Goal: Task Accomplishment & Management: Manage account settings

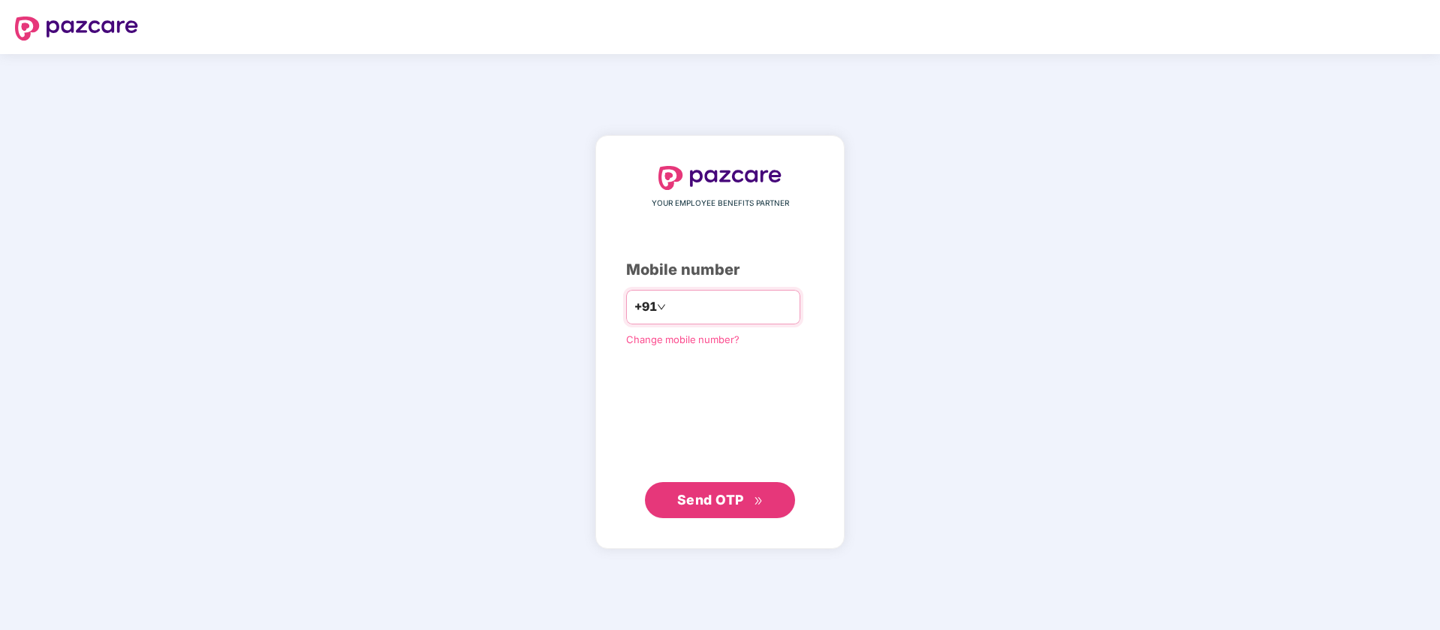
click at [775, 310] on input "number" at bounding box center [730, 307] width 123 height 24
type input "**********"
click at [747, 503] on span "Send OTP" at bounding box center [720, 500] width 86 height 21
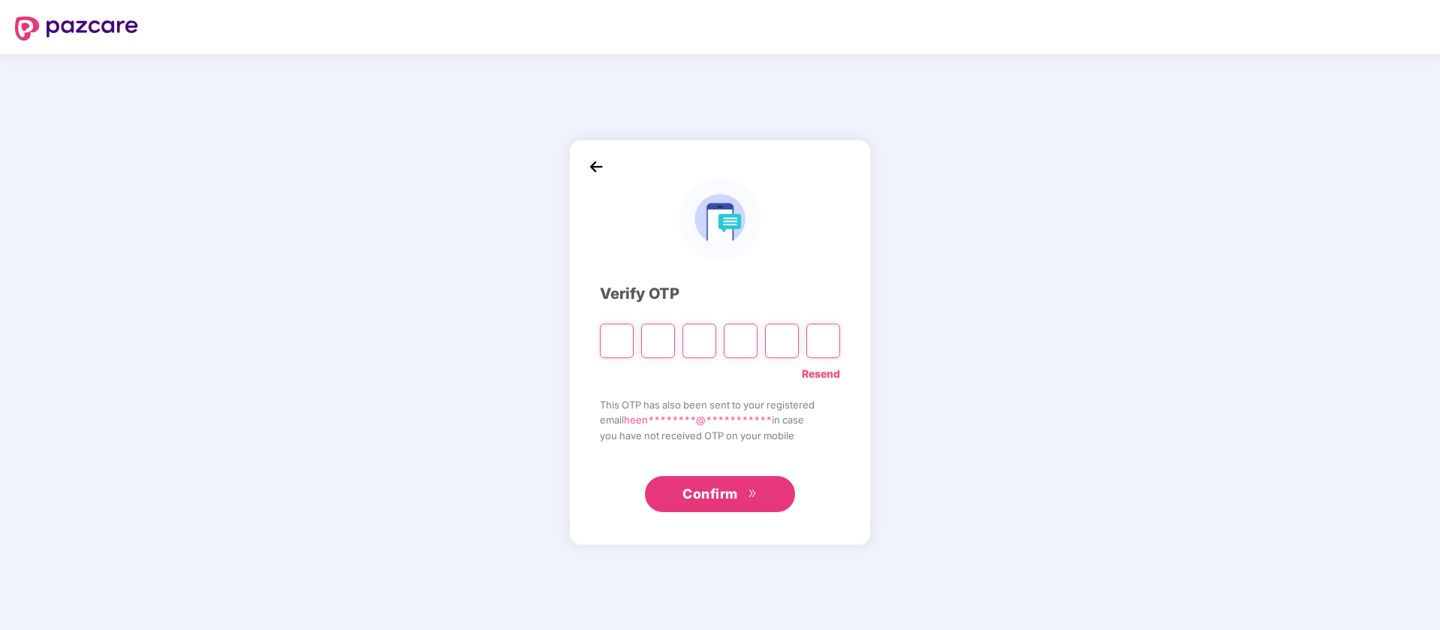
type input "*"
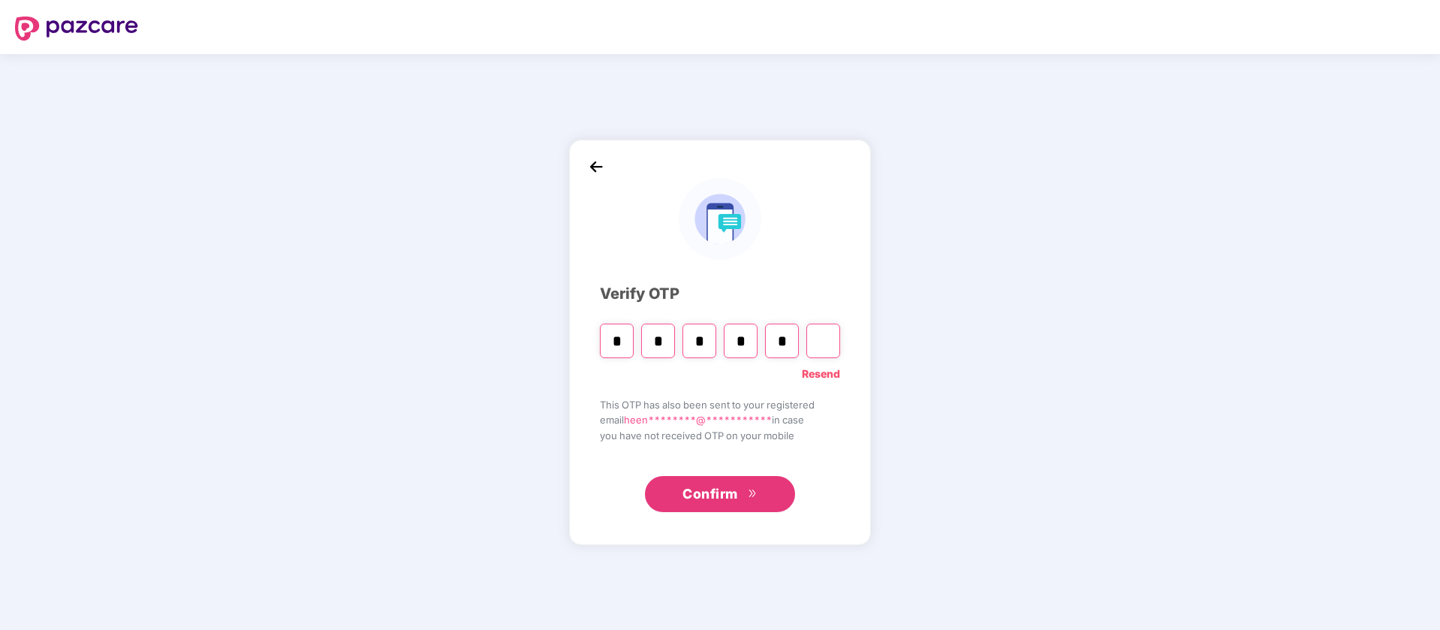
type input "*"
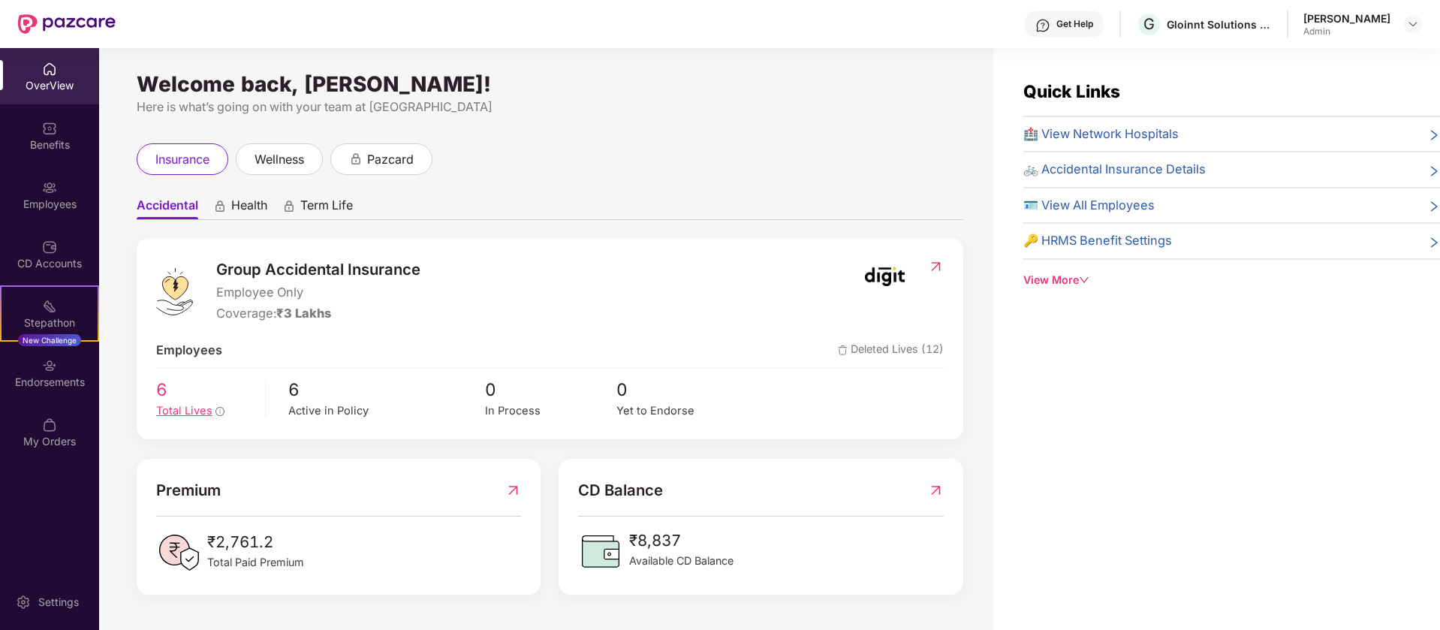
click at [174, 409] on span "Total Lives" at bounding box center [184, 411] width 56 height 14
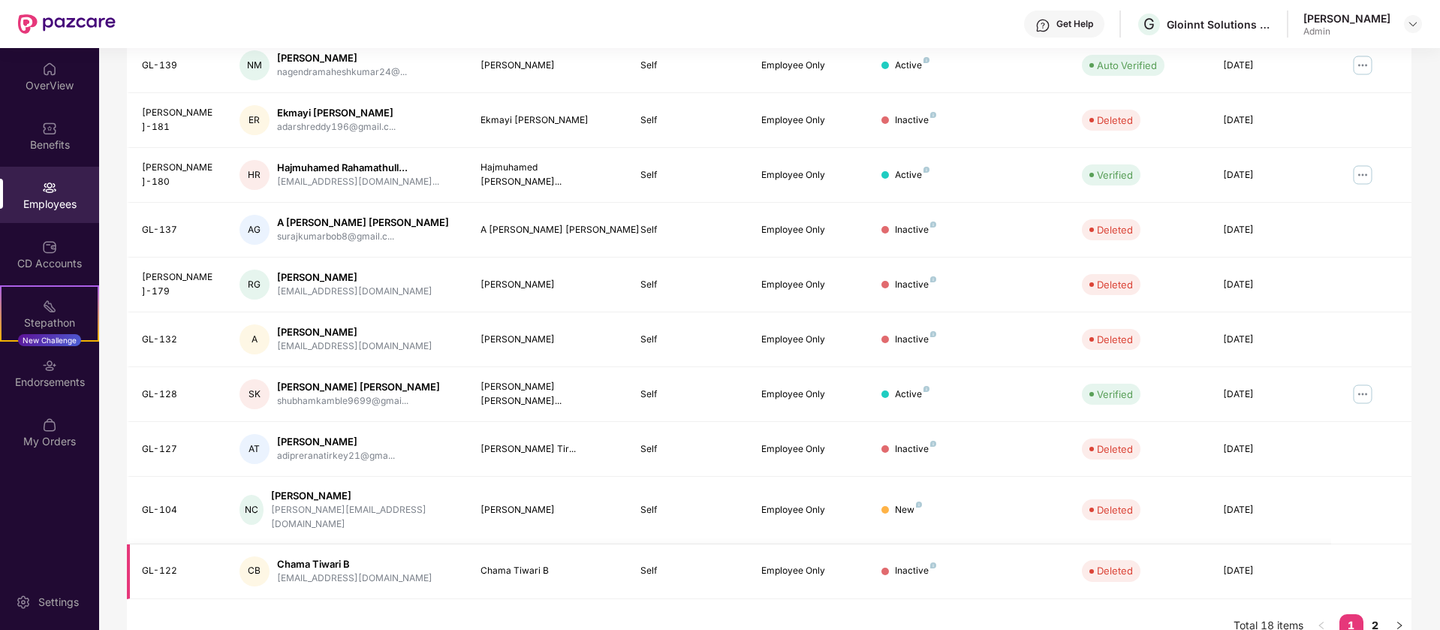
scroll to position [293, 0]
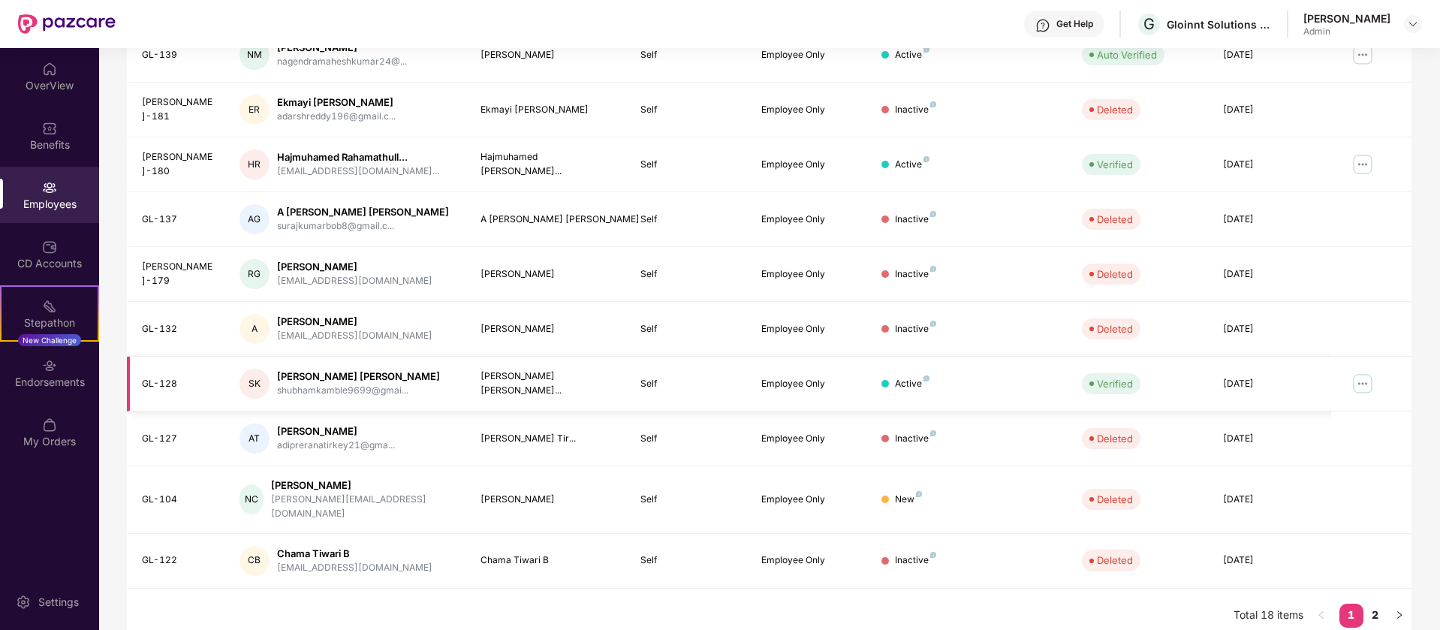
click at [1367, 385] on img at bounding box center [1363, 384] width 24 height 24
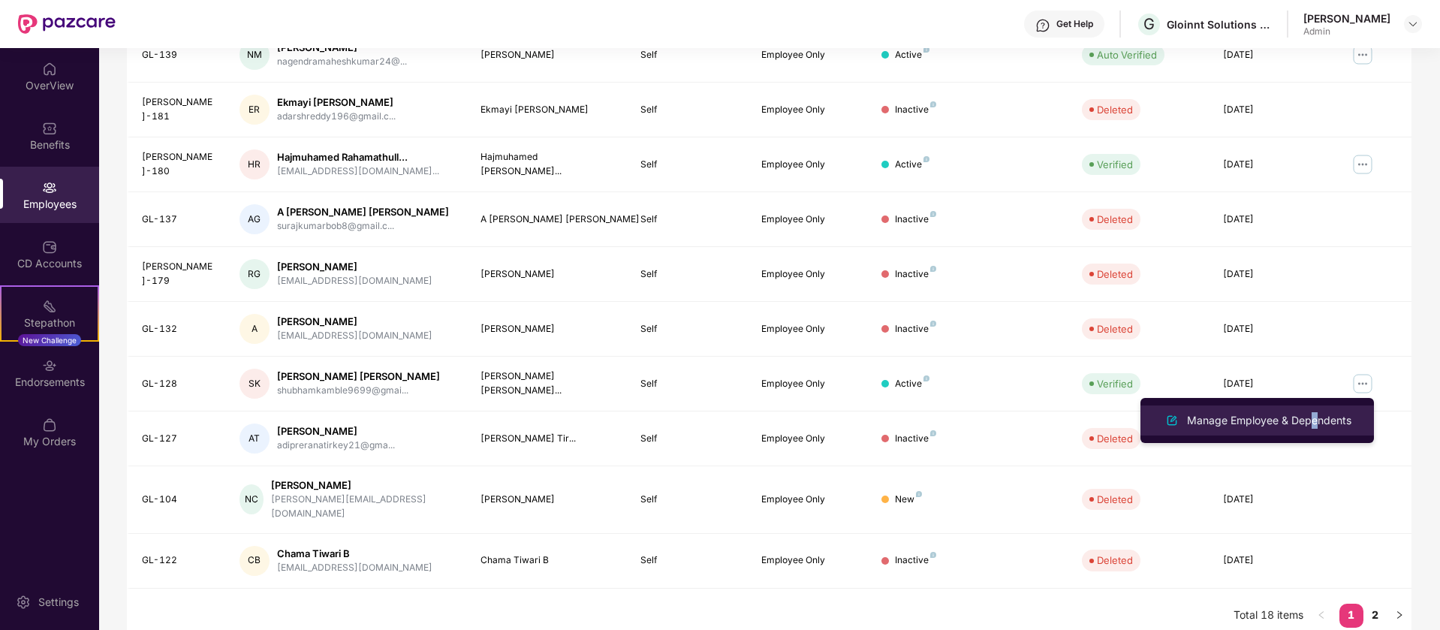
click at [1308, 425] on div "Manage Employee & Dependents" at bounding box center [1269, 420] width 170 height 17
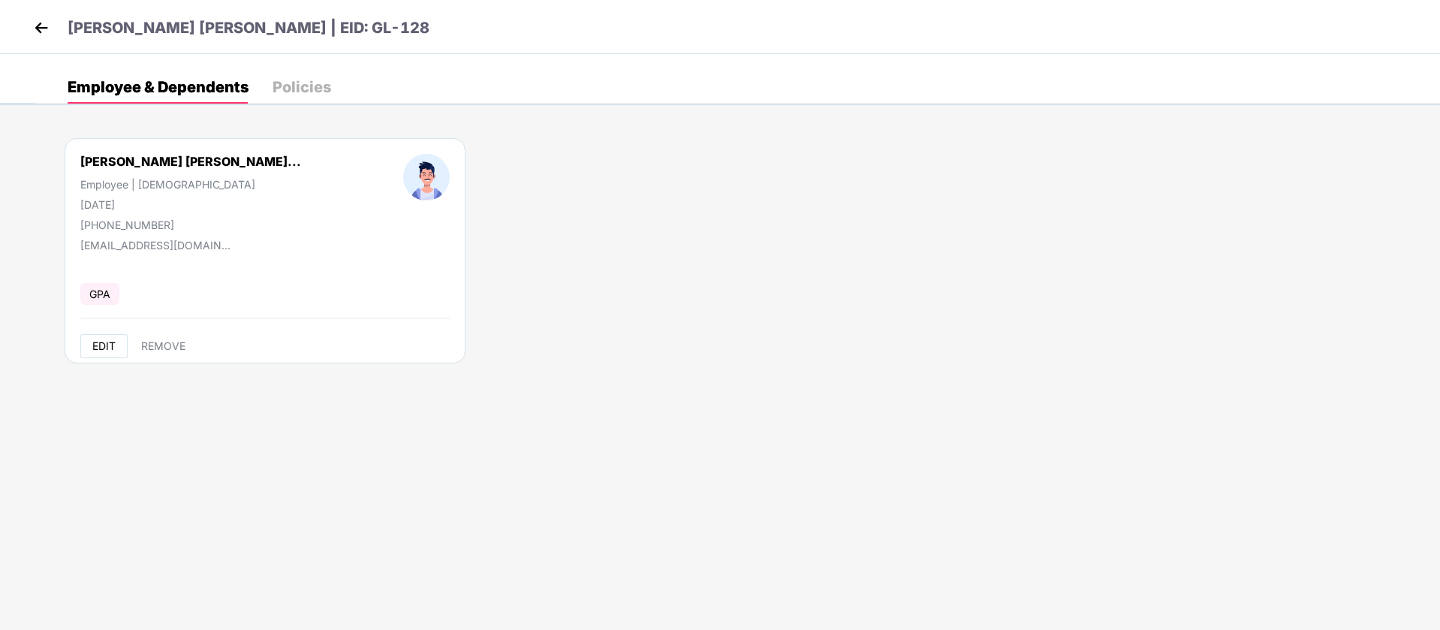
click at [101, 344] on span "EDIT" at bounding box center [103, 346] width 23 height 12
select select "****"
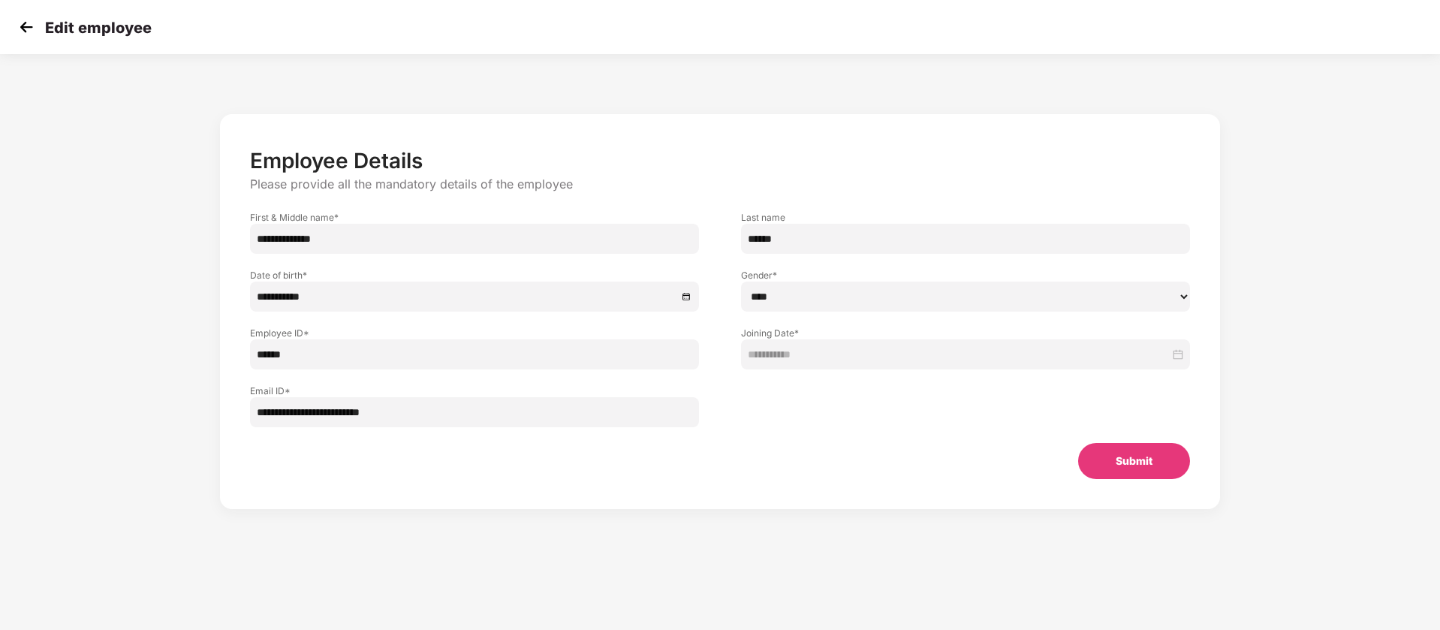
click at [1275, 225] on div "**********" at bounding box center [720, 327] width 1200 height 440
drag, startPoint x: 38, startPoint y: 23, endPoint x: 30, endPoint y: 26, distance: 8.4
click at [33, 24] on div "Edit employee" at bounding box center [83, 28] width 137 height 22
click at [28, 28] on img at bounding box center [26, 27] width 23 height 23
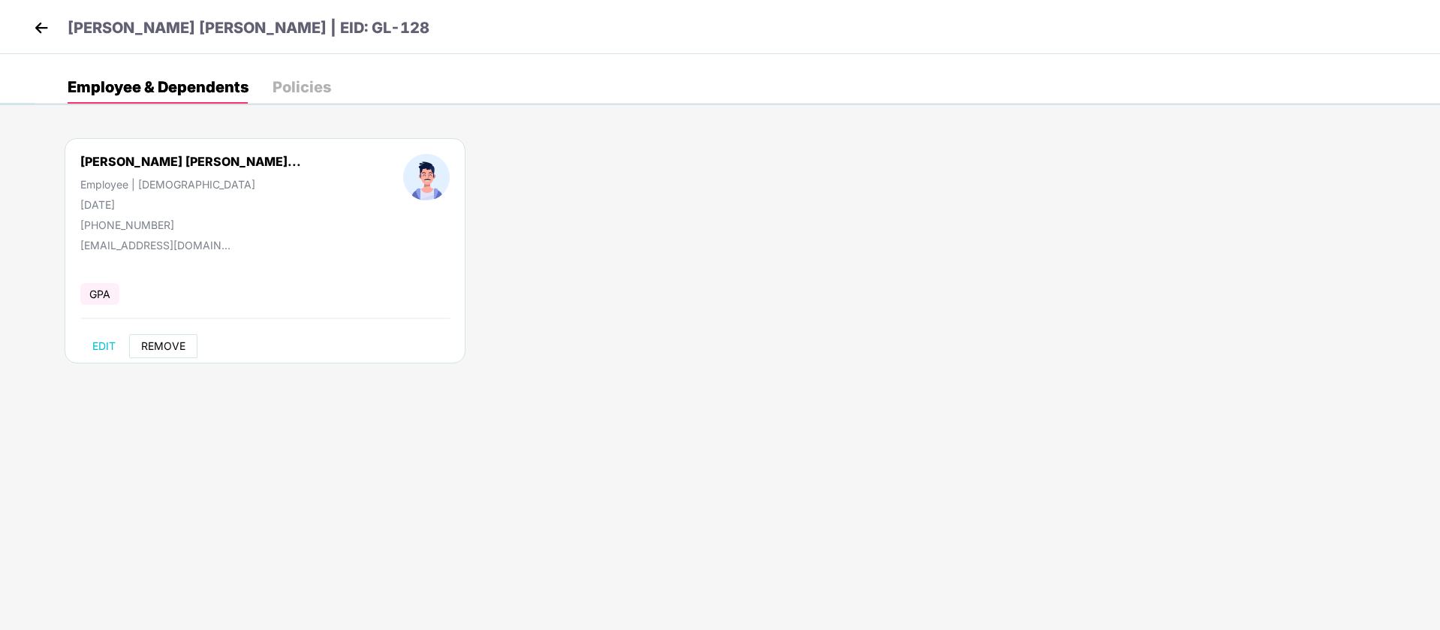
click at [161, 344] on span "REMOVE" at bounding box center [163, 346] width 44 height 12
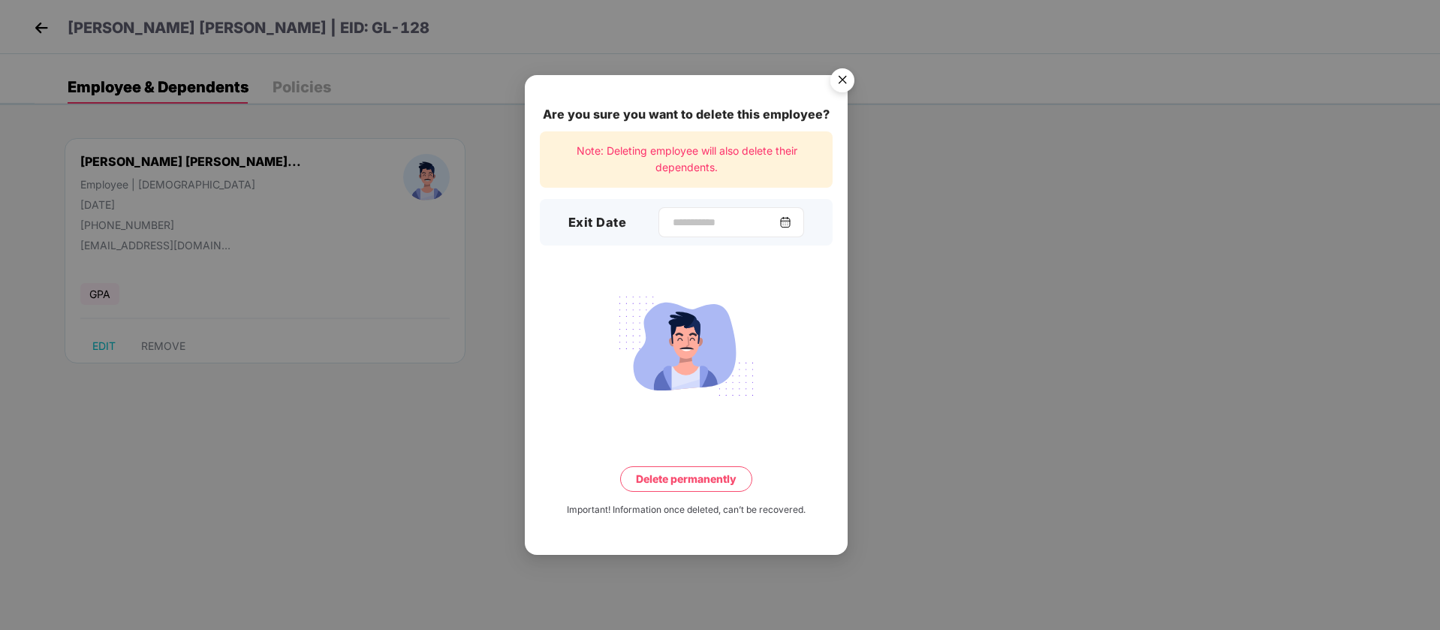
click at [792, 218] on img at bounding box center [786, 222] width 12 height 12
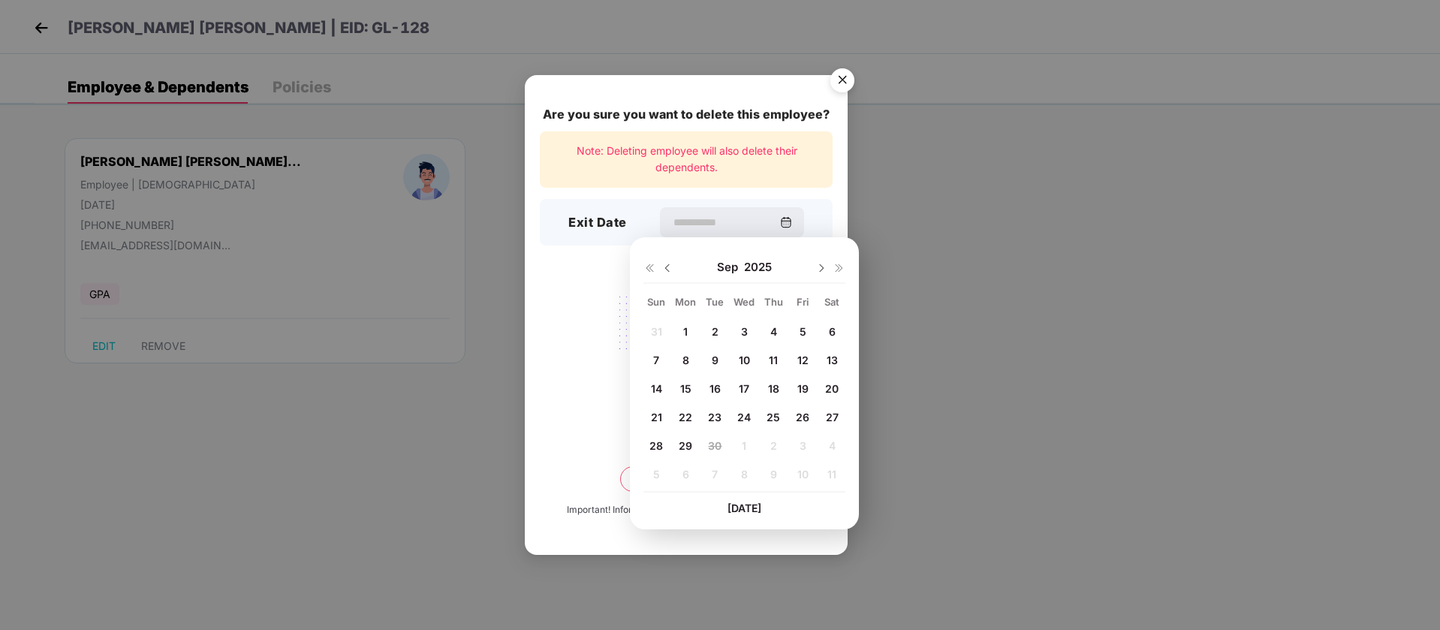
click at [800, 418] on span "26" at bounding box center [803, 417] width 14 height 13
type input "**********"
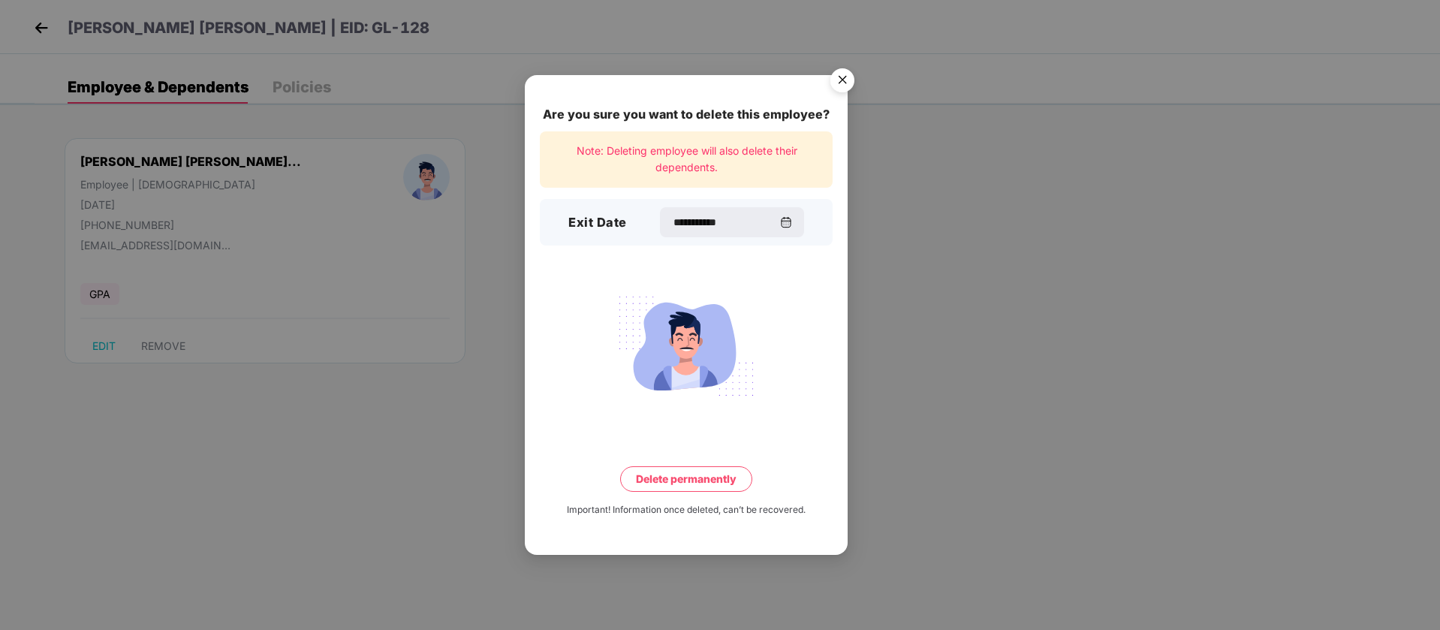
click at [683, 485] on button "Delete permanently" at bounding box center [686, 479] width 132 height 26
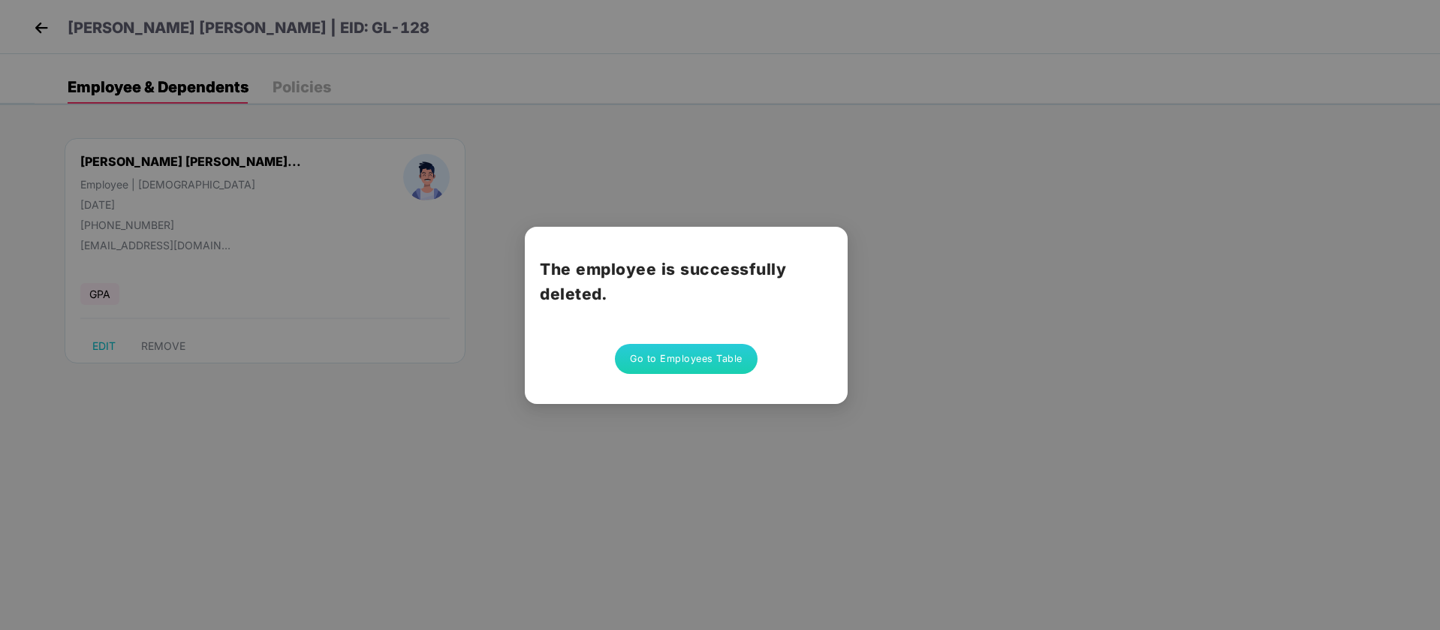
click at [683, 128] on div "The employee is successfully deleted. Go to Employees Table" at bounding box center [720, 315] width 1440 height 630
click at [641, 365] on button "Go to Employees Table" at bounding box center [686, 359] width 143 height 30
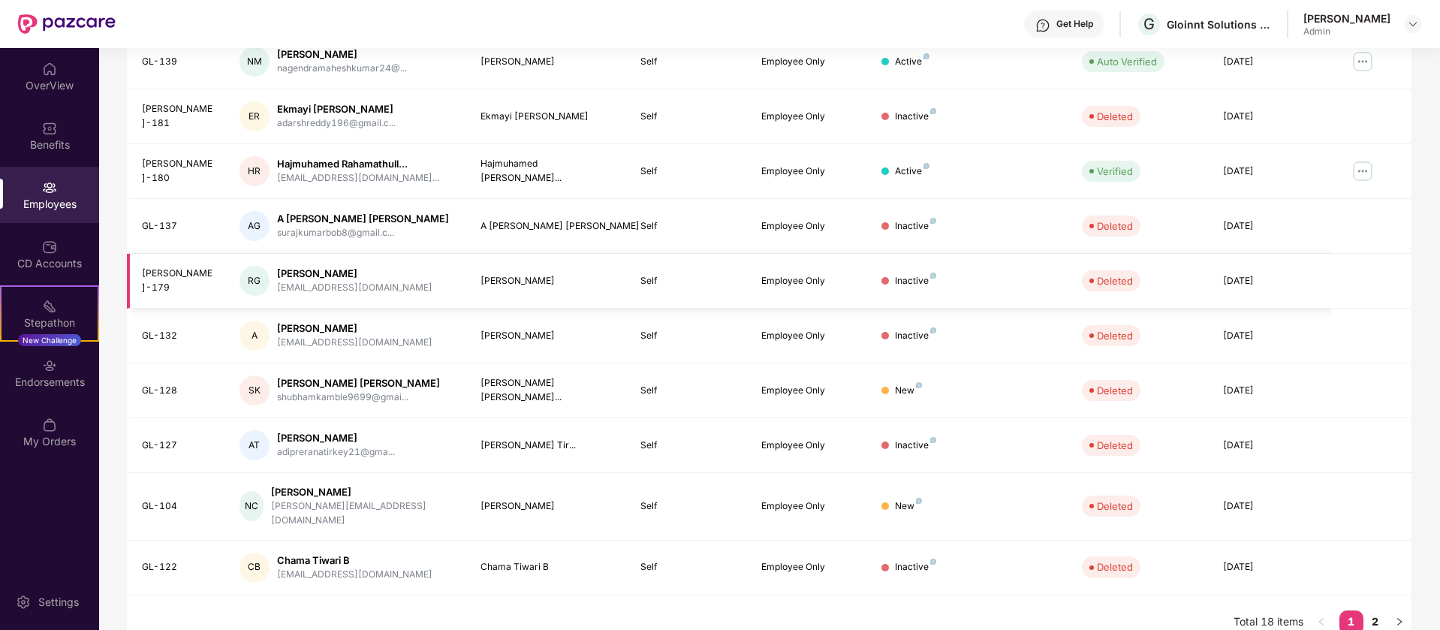
scroll to position [293, 0]
